Goal: Check status: Check status

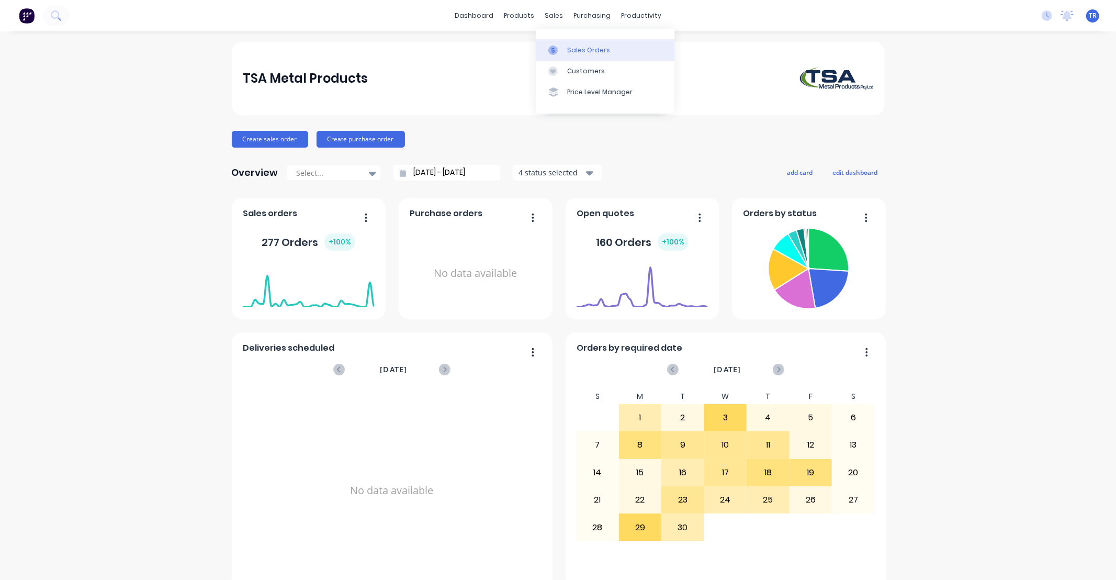
click at [578, 50] on div "Sales Orders" at bounding box center [588, 50] width 43 height 9
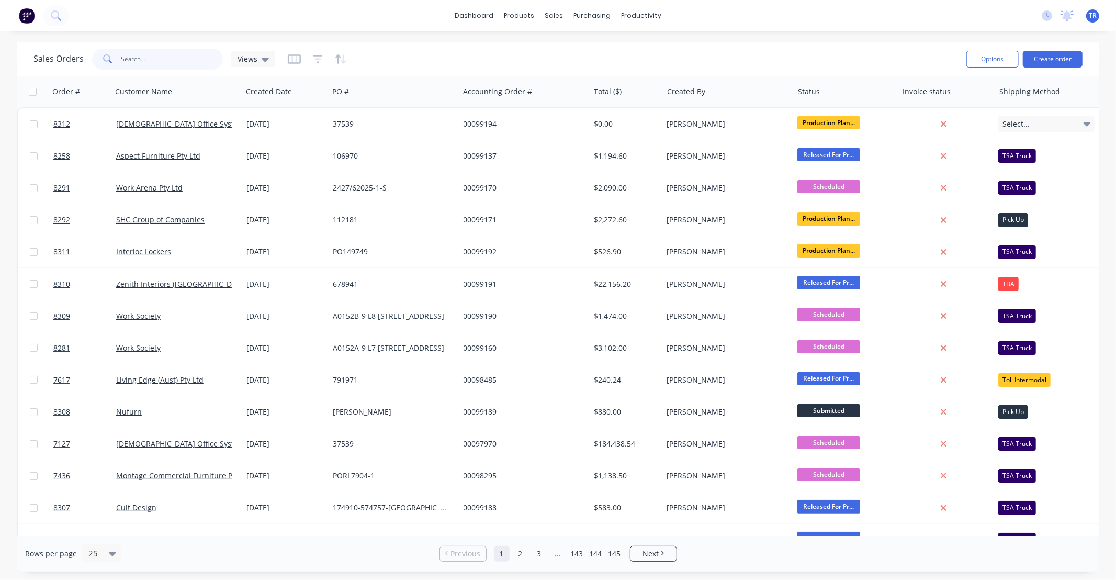
drag, startPoint x: 160, startPoint y: 59, endPoint x: 182, endPoint y: 54, distance: 22.1
click at [160, 58] on input "text" at bounding box center [172, 59] width 102 height 21
click at [182, 54] on input "text" at bounding box center [172, 59] width 102 height 21
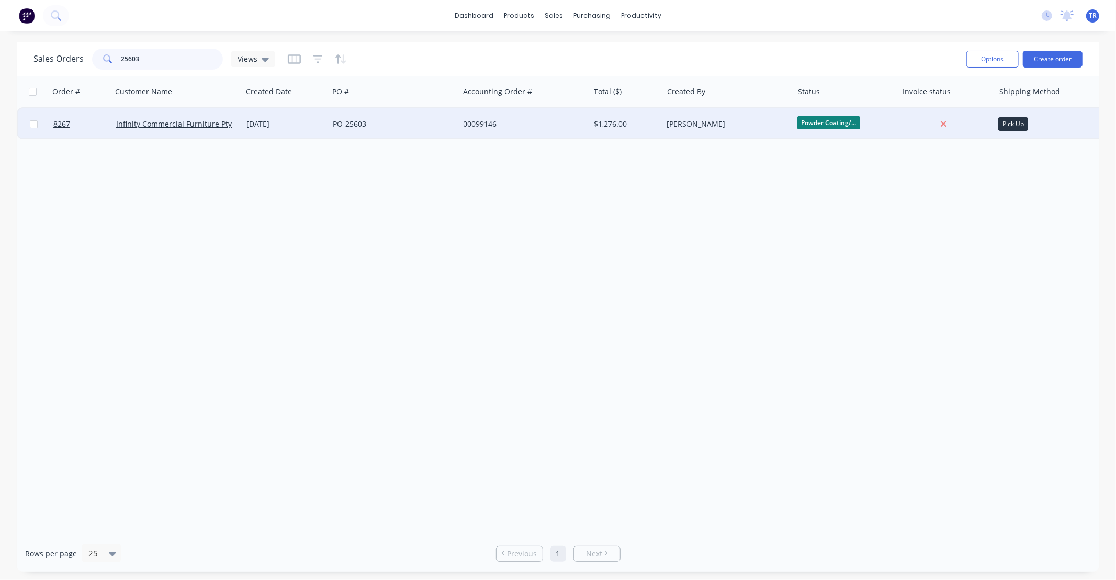
type input "25603"
click at [410, 125] on div "PO-25603" at bounding box center [391, 124] width 116 height 10
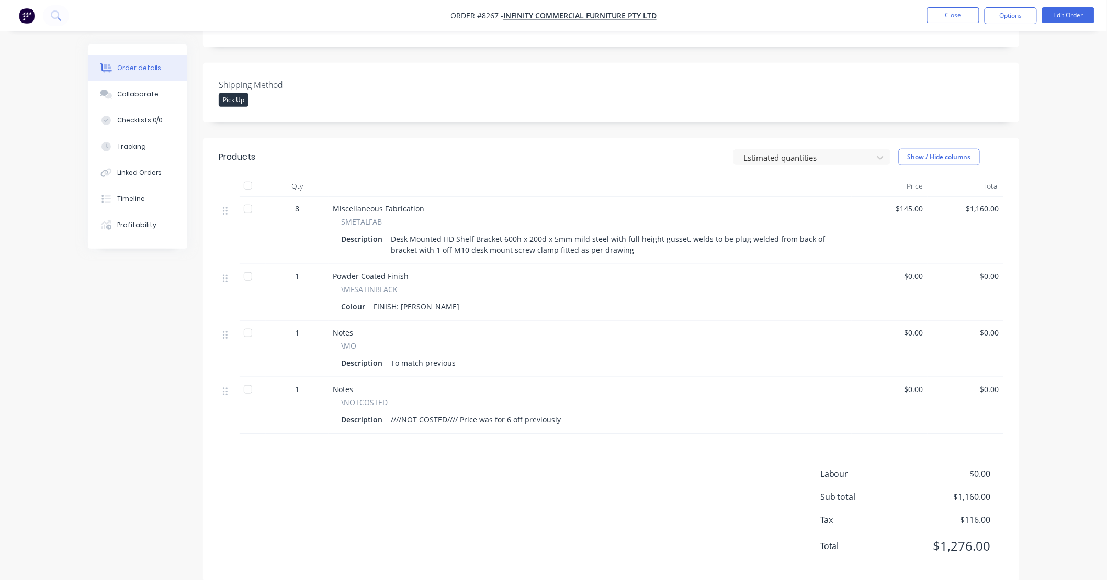
scroll to position [246, 0]
click at [1064, 196] on div "Order details Collaborate Checklists 0/0 Tracking Linked Orders Timeline Profit…" at bounding box center [553, 174] width 1107 height 840
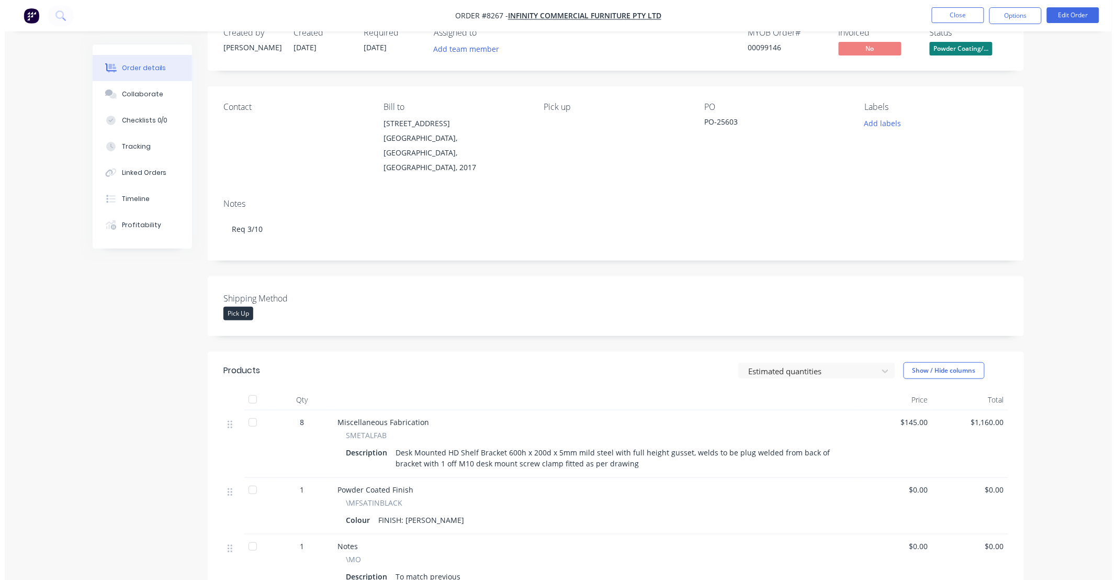
scroll to position [0, 0]
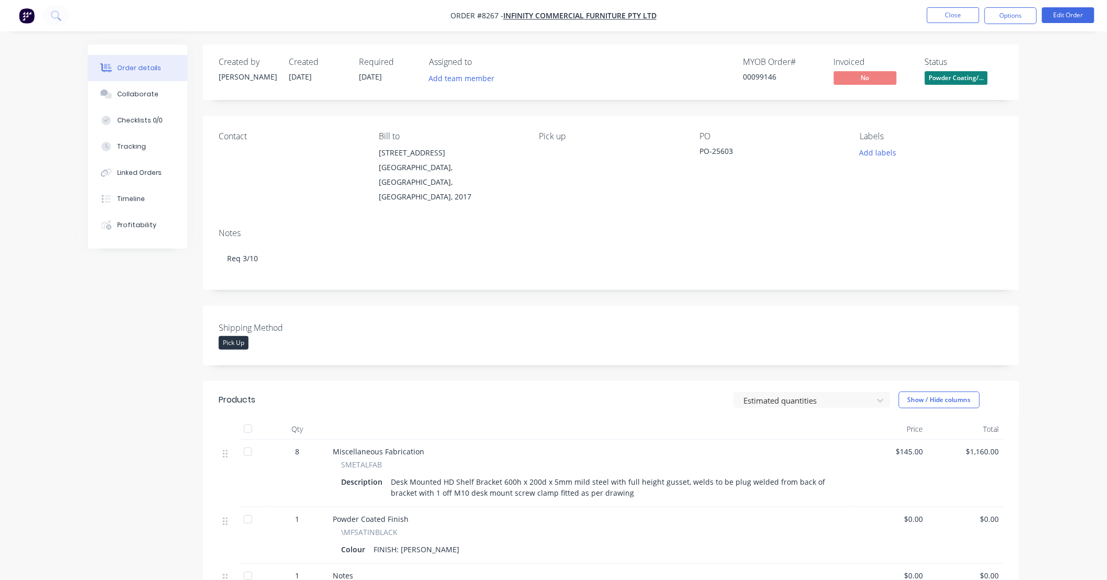
click at [1043, 198] on div "Order details Collaborate Checklists 0/0 Tracking Linked Orders Timeline Profit…" at bounding box center [553, 420] width 1107 height 840
click at [963, 17] on button "Close" at bounding box center [953, 15] width 52 height 16
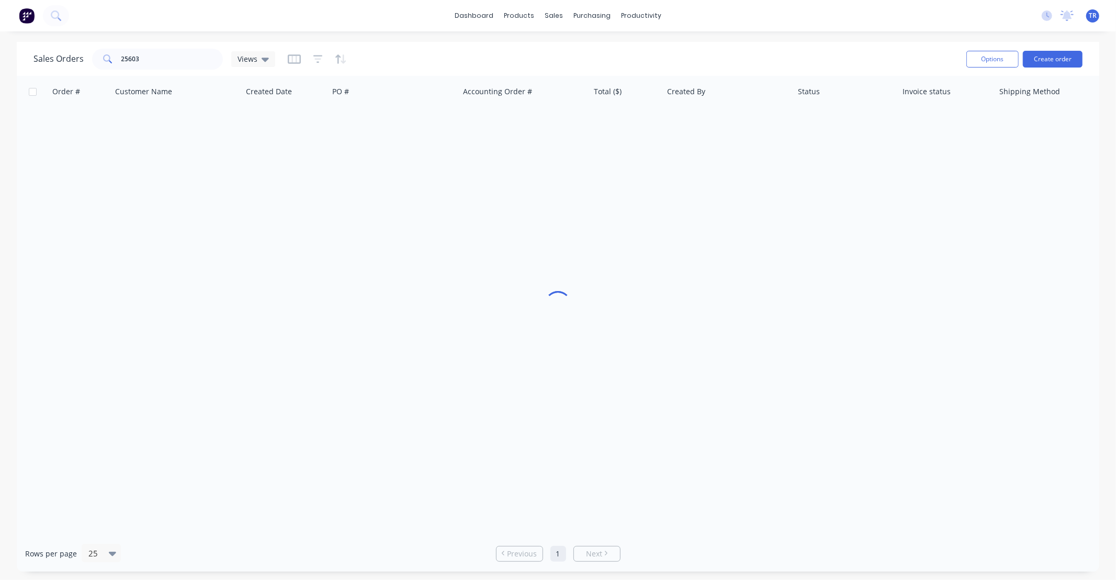
click at [981, 262] on div at bounding box center [558, 305] width 1082 height 459
click at [473, 8] on link "dashboard" at bounding box center [473, 16] width 49 height 16
